Goal: Communication & Community: Answer question/provide support

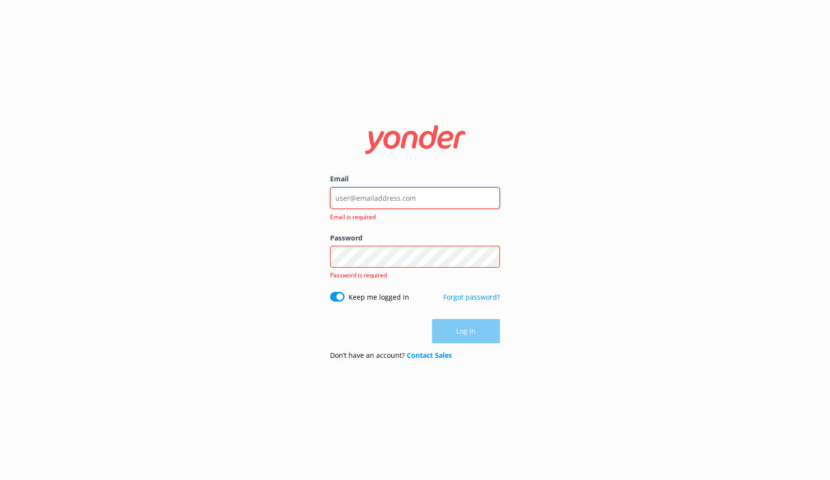
type input "info@stockholmnature.com"
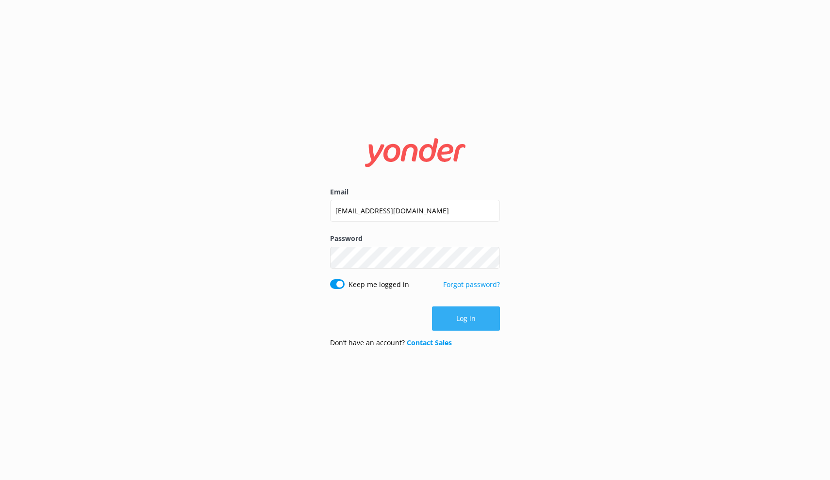
click at [473, 317] on button "Log in" at bounding box center [466, 319] width 68 height 24
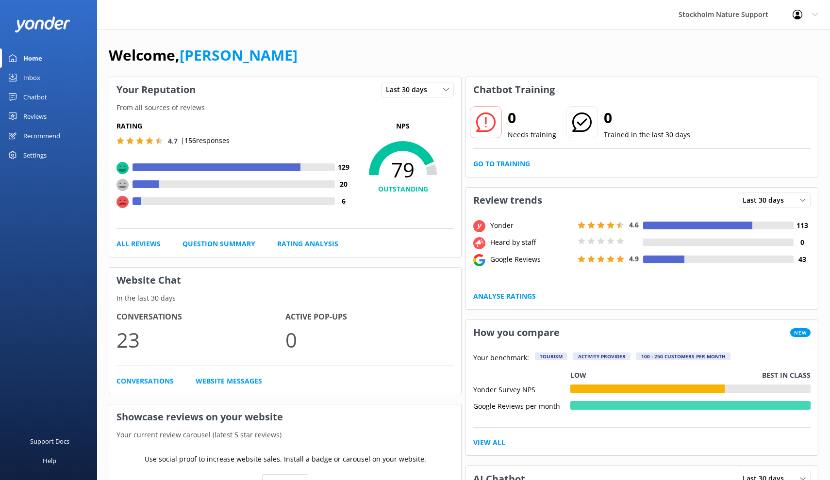
click at [36, 114] on div "Reviews" at bounding box center [34, 116] width 23 height 19
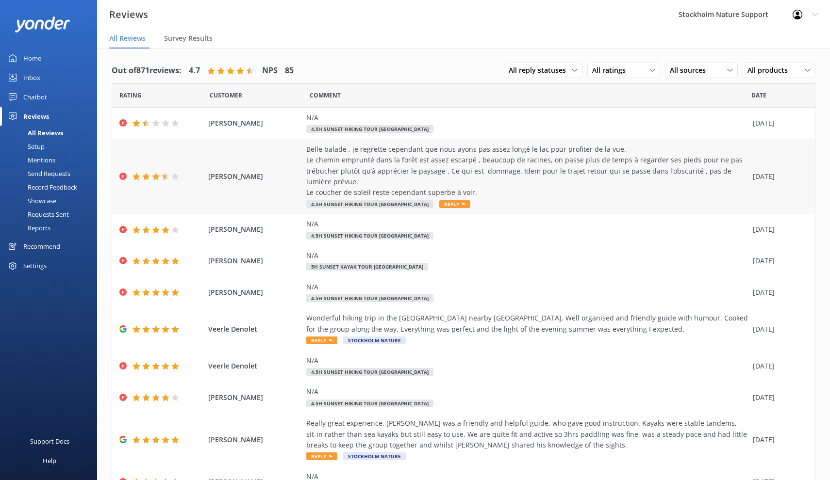
click at [268, 162] on div "RIOUAL Kristell Belle balade , je regrette cependant que nous ayons pas assez l…" at bounding box center [463, 176] width 703 height 75
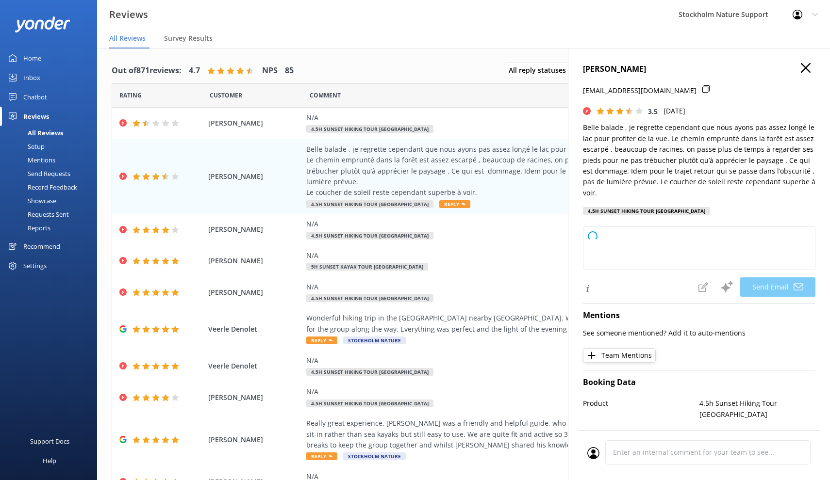
type textarea "Bonjour RIOUAL, Merci d’avoir pris le temps de partager votre expérience. Nous …"
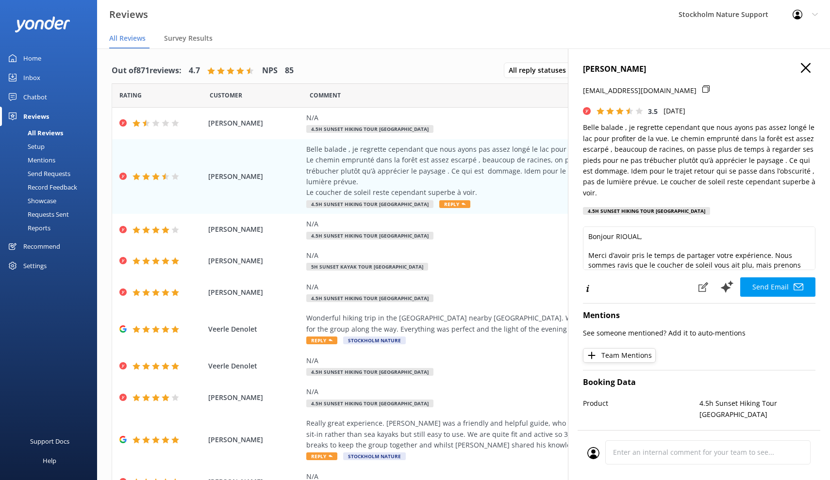
click at [808, 68] on icon "button" at bounding box center [806, 68] width 10 height 10
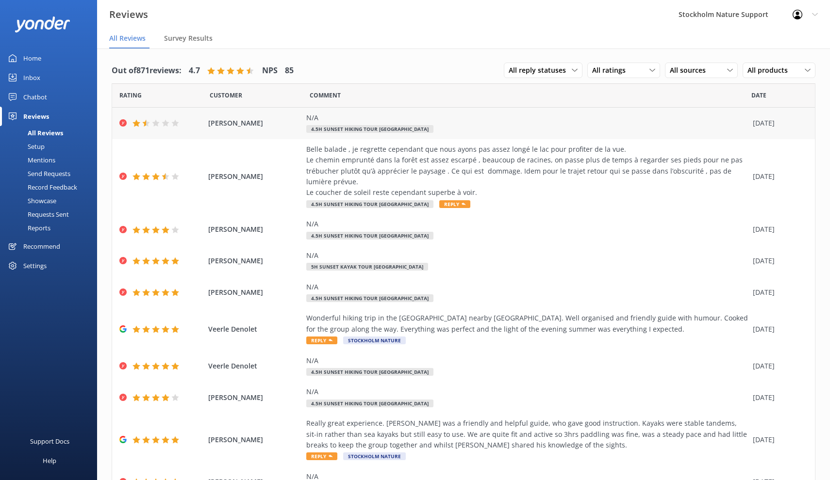
click at [413, 119] on div "N/A" at bounding box center [527, 118] width 442 height 11
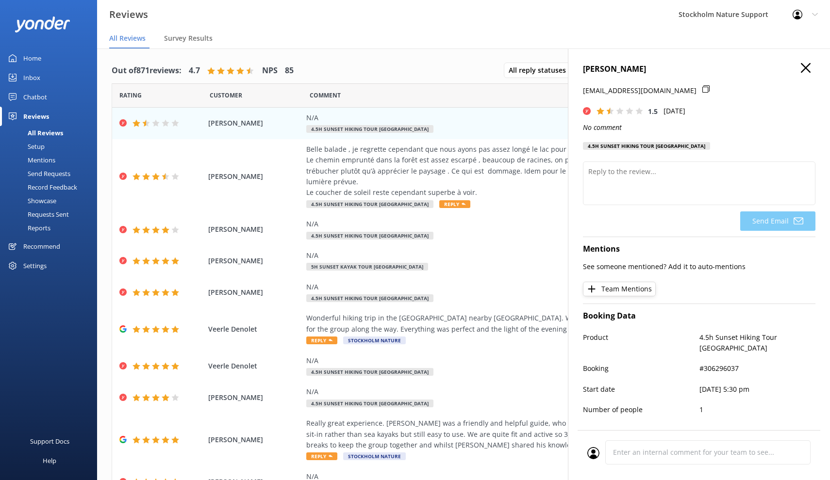
click at [809, 66] on use "button" at bounding box center [806, 68] width 10 height 10
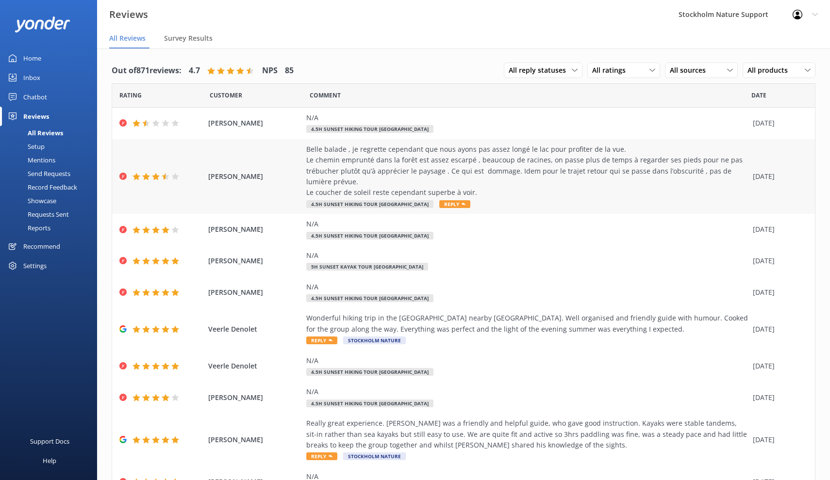
click at [369, 170] on div "Belle balade , je regrette cependant que nous ayons pas assez longé le lac pour…" at bounding box center [527, 171] width 442 height 54
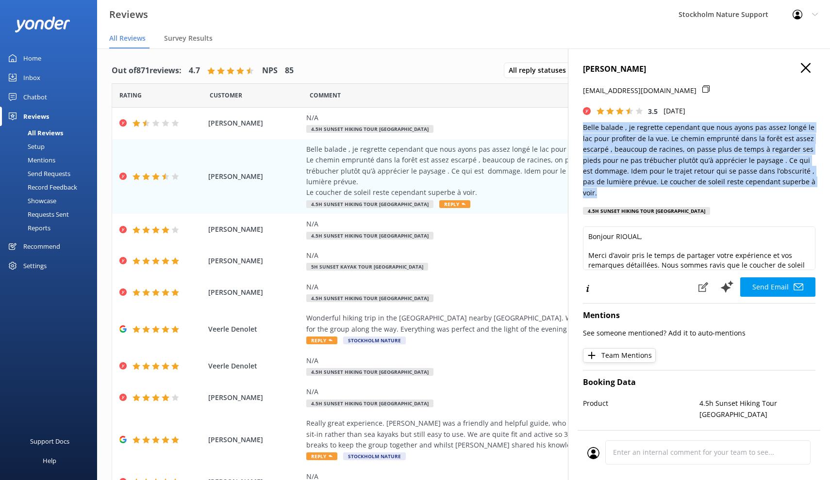
drag, startPoint x: 583, startPoint y: 127, endPoint x: 827, endPoint y: 185, distance: 250.5
click at [827, 185] on div "RIOUAL Kristell tribu_robert@yahoo.fr 3.5 Mon, 25th Aug 2025 Belle balade , je …" at bounding box center [699, 289] width 262 height 480
copy p "Belle balade , je regrette cependant que nous ayons pas assez longé le lac pour…"
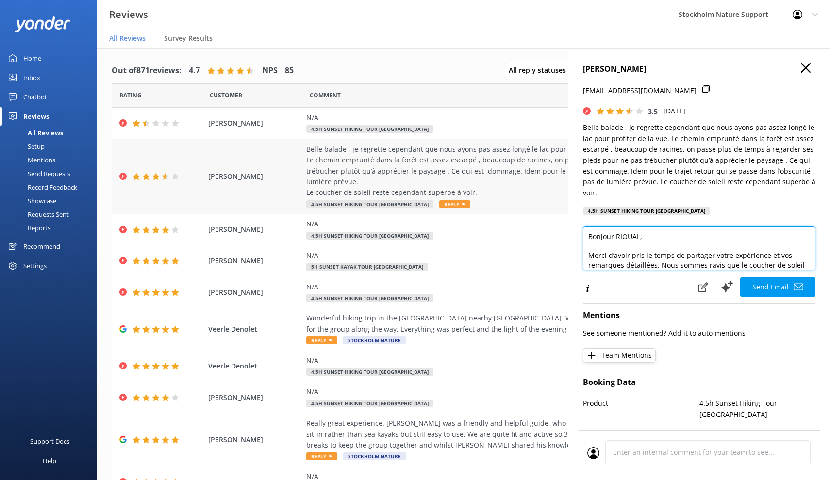
drag, startPoint x: 623, startPoint y: 248, endPoint x: 552, endPoint y: 159, distance: 113.6
click at [552, 159] on div "Out of 871 reviews: 4.7 NPS 85 All reply statuses All reply statuses Needs a re…" at bounding box center [463, 274] width 733 height 451
paste textarea "English"
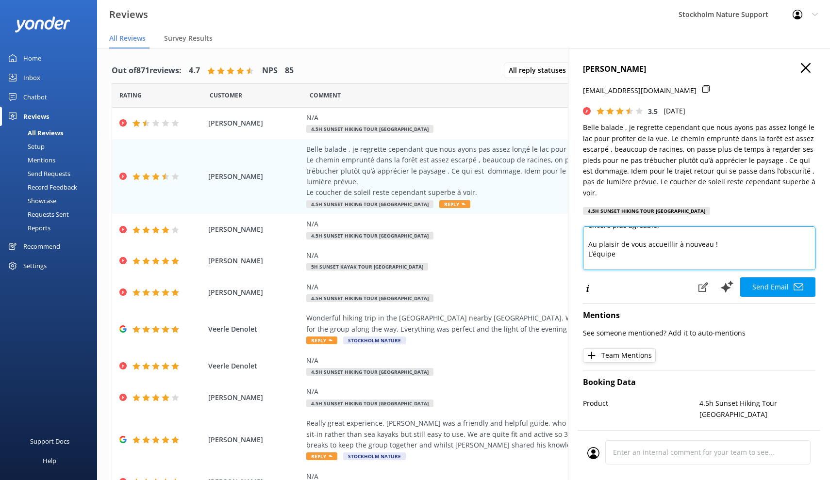
scroll to position [74, 0]
drag, startPoint x: 618, startPoint y: 252, endPoint x: 581, endPoint y: 225, distance: 46.5
click at [581, 225] on div "RIOUAL Kristell tribu_robert@yahoo.fr 3.5 Mon, 25th Aug 2025 Belle balade , je …" at bounding box center [699, 289] width 262 height 480
click at [628, 235] on textarea "Bonjour RIOUAL, Merci d’avoir pris le temps de partager votre expérience et vos…" at bounding box center [699, 249] width 232 height 44
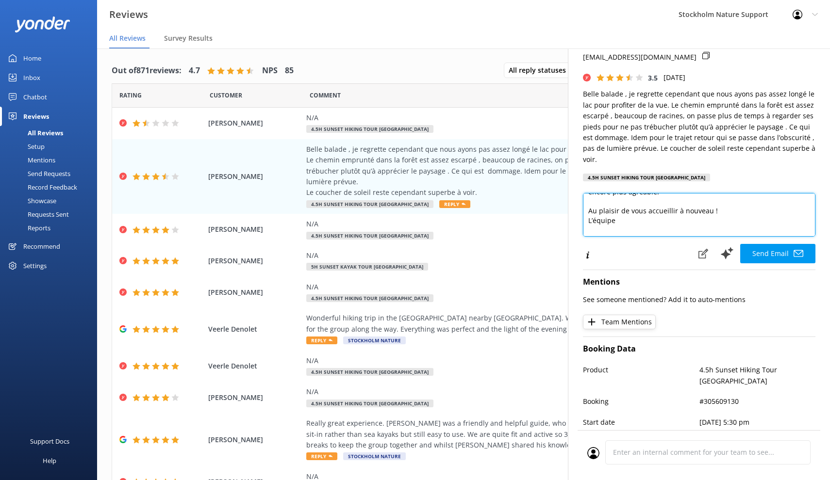
drag, startPoint x: 591, startPoint y: 194, endPoint x: 621, endPoint y: 239, distance: 54.0
click at [621, 239] on div "Bonjour RIOUAL, Merci d’avoir pris le temps de partager votre expérience et vos…" at bounding box center [699, 228] width 232 height 71
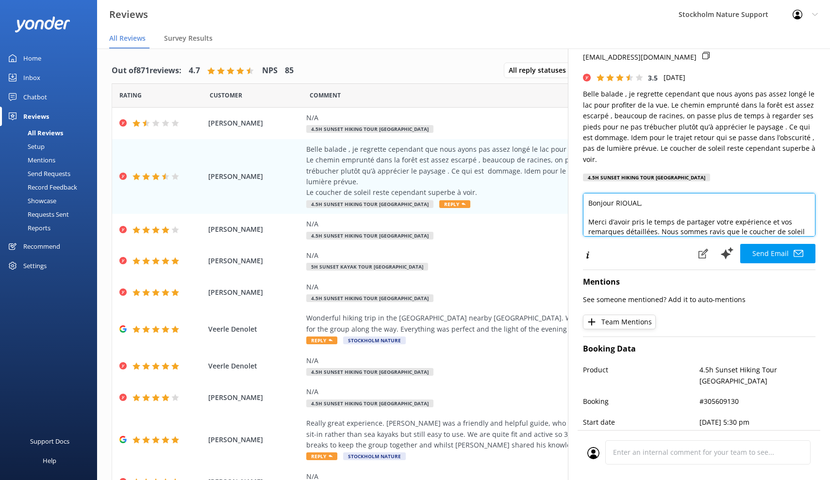
scroll to position [0, 0]
click at [625, 193] on textarea "Bonjour RIOUAL, Merci d’avoir pris le temps de partager votre expérience et vos…" at bounding box center [699, 215] width 232 height 44
click at [628, 193] on textarea "Bonjour, Merci d’avoir pris le temps de partager votre expérience et vos remarq…" at bounding box center [699, 215] width 232 height 44
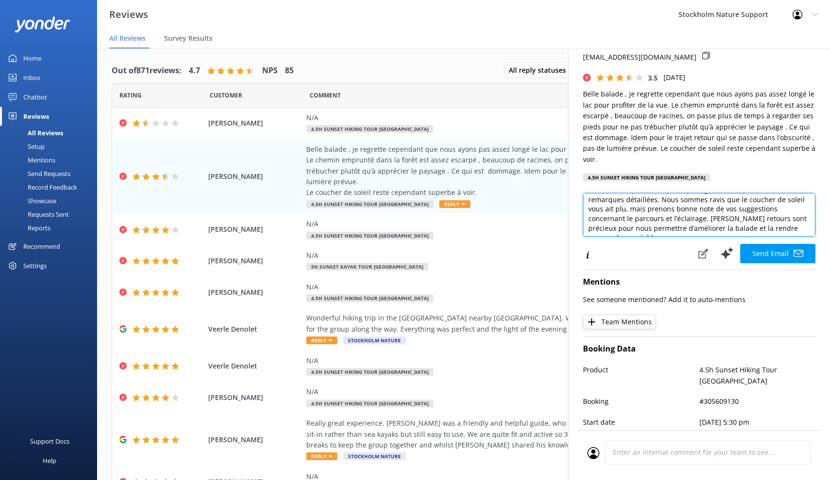
scroll to position [32, 0]
type textarea "Bonjour, Merci d’avoir pris le temps de partager votre expérience et vos remarq…"
drag, startPoint x: 776, startPoint y: 243, endPoint x: 664, endPoint y: 210, distance: 116.9
click at [664, 210] on div "Bonjour, Merci d’avoir pris le temps de partager votre expérience et vos remarq…" at bounding box center [699, 228] width 232 height 71
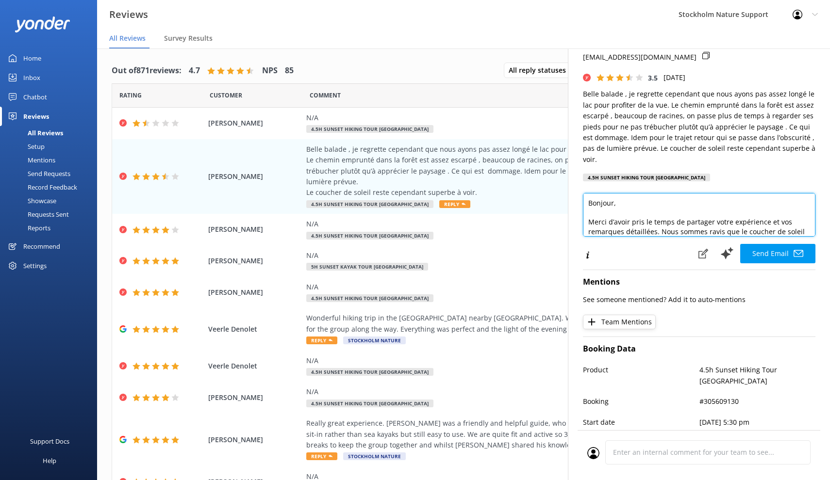
drag, startPoint x: 799, startPoint y: 216, endPoint x: 580, endPoint y: 172, distance: 222.8
click at [580, 172] on div "RIOUAL Kristell tribu_robert@yahoo.fr 3.5 Mon, 25th Aug 2025 Belle balade , je …" at bounding box center [699, 289] width 262 height 480
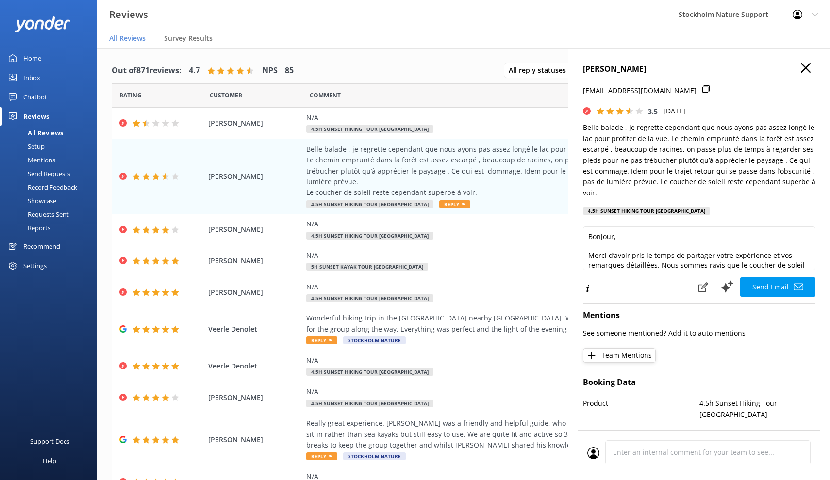
drag, startPoint x: 763, startPoint y: 273, endPoint x: 631, endPoint y: 236, distance: 136.6
click at [631, 236] on div "Bonjour, Merci d’avoir pris le temps de partager votre expérience et vos remarq…" at bounding box center [699, 262] width 232 height 71
click at [773, 278] on button "Send Email" at bounding box center [777, 287] width 75 height 19
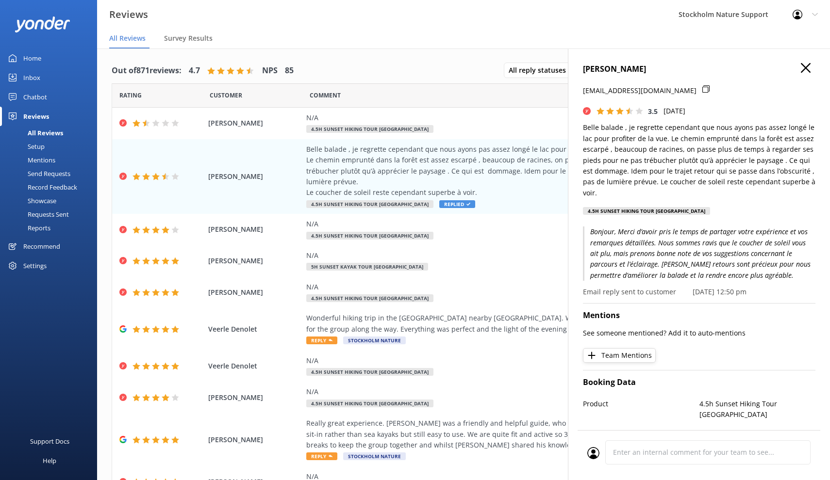
click at [805, 66] on icon "button" at bounding box center [806, 68] width 10 height 10
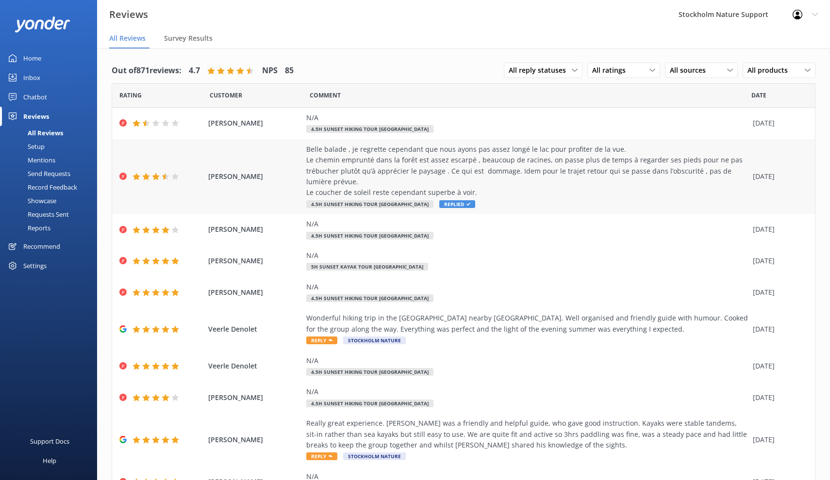
click at [438, 162] on div "Belle balade , je regrette cependant que nous ayons pas assez longé le lac pour…" at bounding box center [527, 171] width 442 height 54
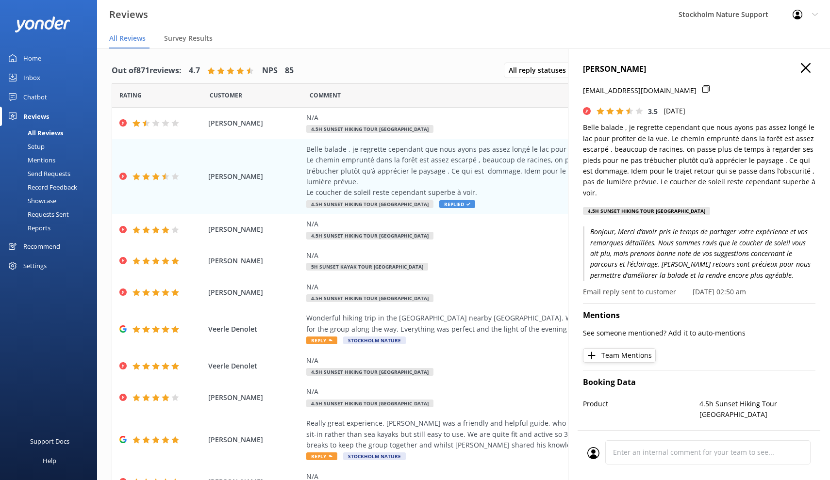
drag, startPoint x: 644, startPoint y: 66, endPoint x: 579, endPoint y: 66, distance: 65.0
click at [579, 66] on div "RIOUAL Kristell tribu_robert@yahoo.fr 3.5 Mon, 25th Aug 2025 Belle balade , je …" at bounding box center [699, 289] width 262 height 480
copy h4 "RIOUAL Kristell"
click at [805, 72] on icon "button" at bounding box center [806, 68] width 10 height 10
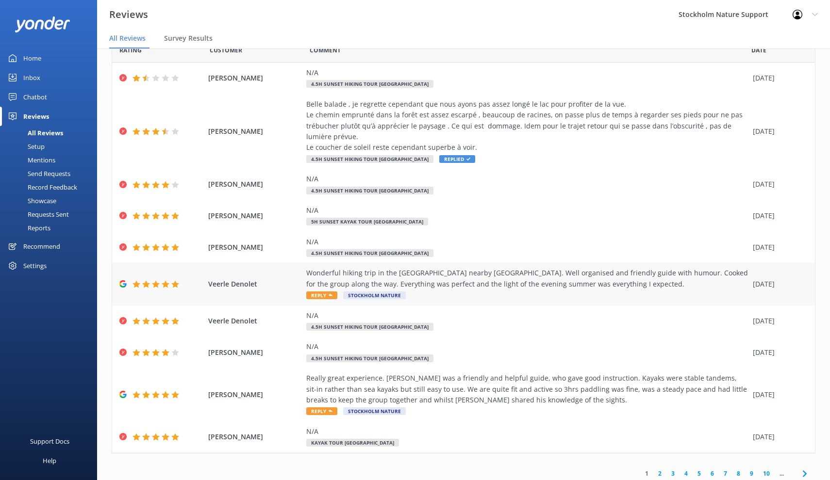
scroll to position [45, 0]
